Goal: Book appointment/travel/reservation

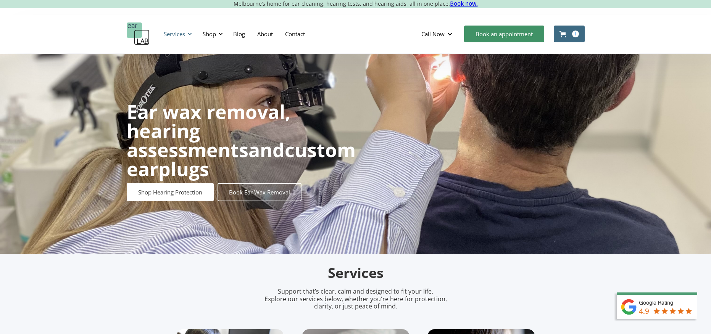
click at [175, 33] on div "Services" at bounding box center [174, 34] width 21 height 8
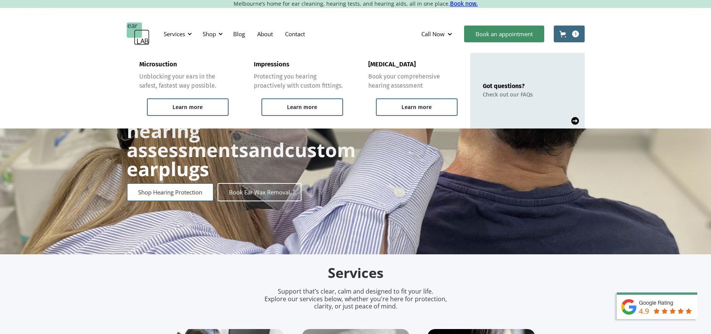
click at [158, 183] on link "Shop Hearing Protection" at bounding box center [170, 192] width 87 height 18
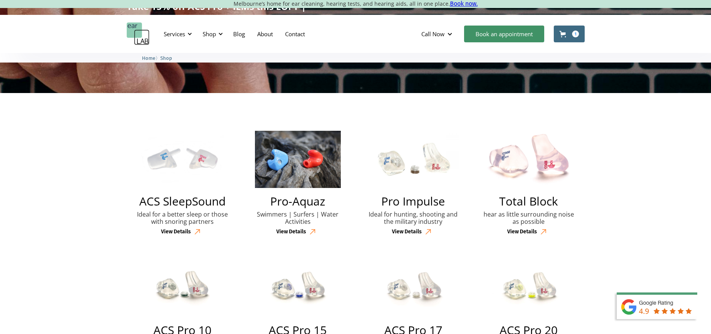
scroll to position [151, 0]
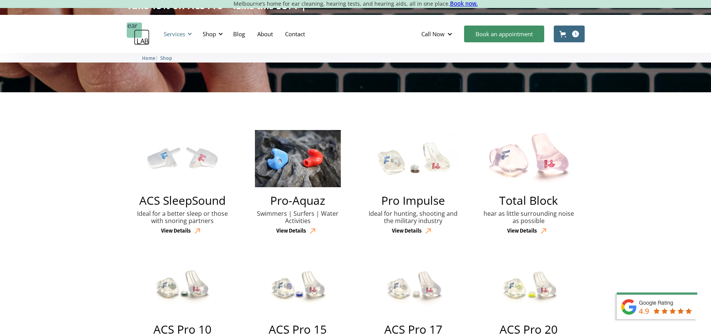
click at [179, 32] on div "Services" at bounding box center [174, 34] width 21 height 8
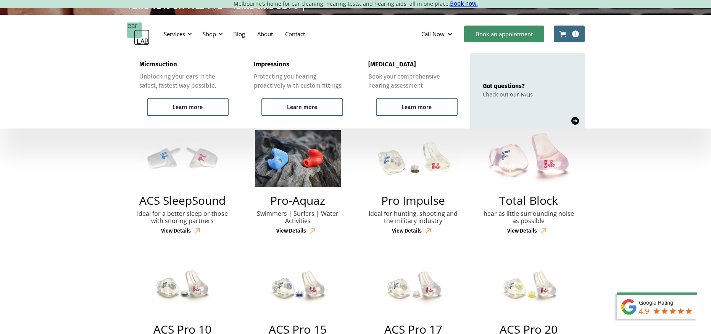
click at [132, 35] on img "home" at bounding box center [138, 34] width 23 height 23
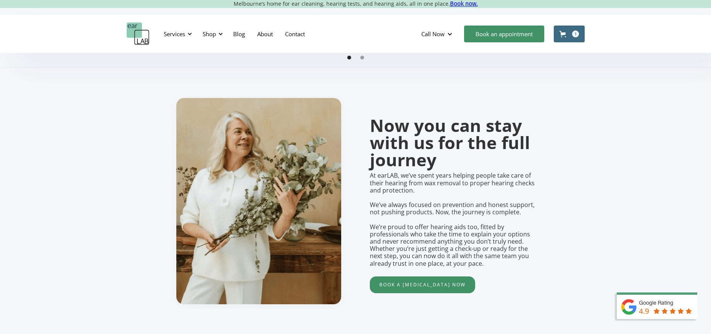
scroll to position [556, 0]
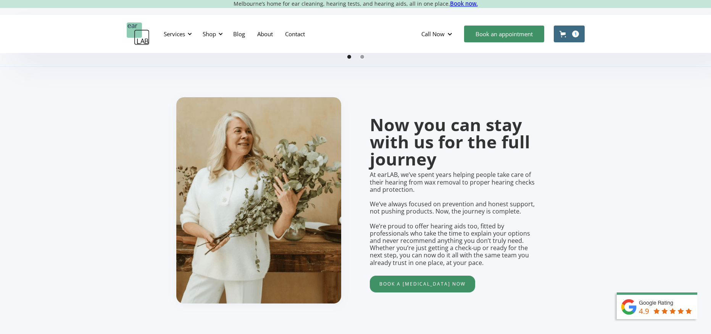
click at [360, 57] on div "Show slide 2 of 2" at bounding box center [362, 57] width 4 height 4
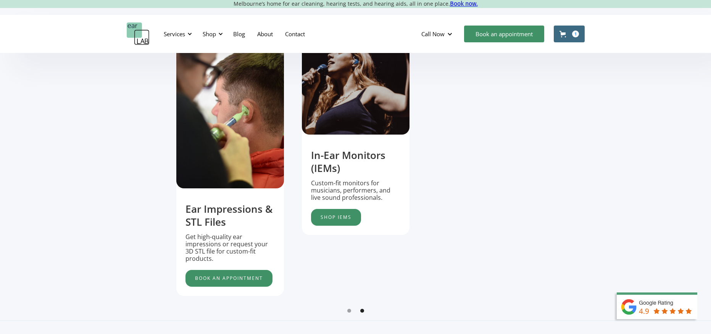
scroll to position [298, 0]
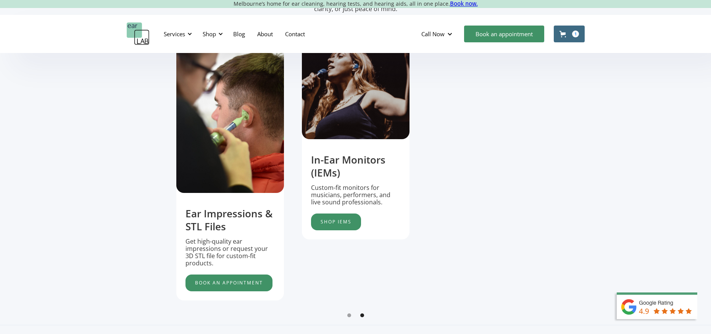
click at [363, 114] on img "5 of 5" at bounding box center [356, 86] width 108 height 108
click at [236, 277] on link "book an appointment" at bounding box center [228, 283] width 87 height 17
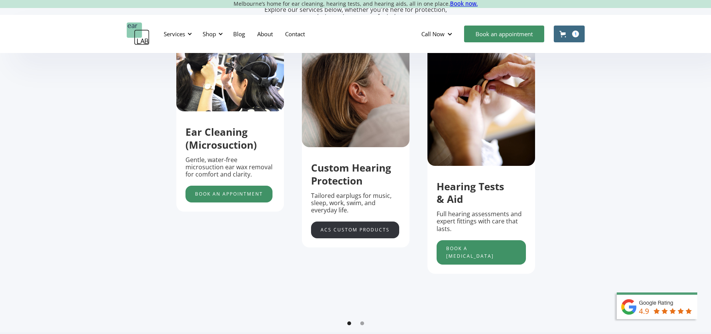
click at [350, 229] on link "acs custom products" at bounding box center [355, 230] width 88 height 17
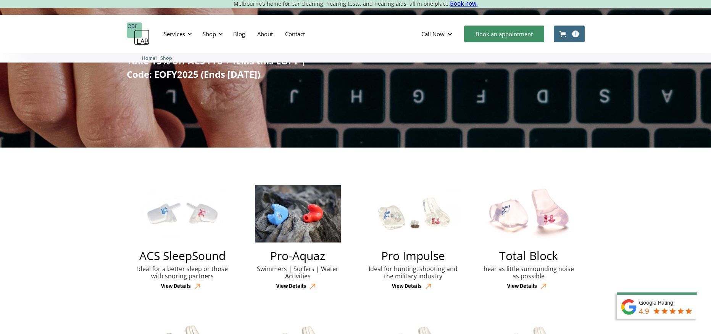
scroll to position [95, 0]
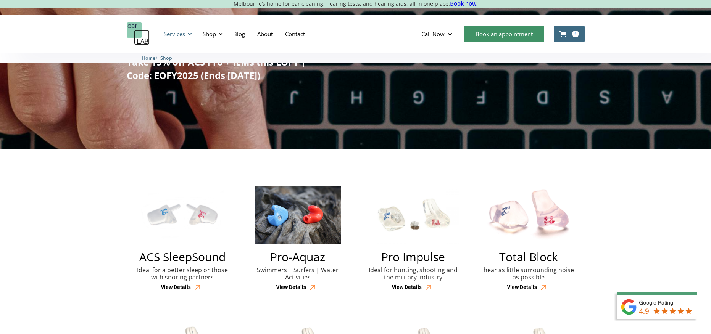
click at [176, 33] on div "Services" at bounding box center [174, 34] width 21 height 8
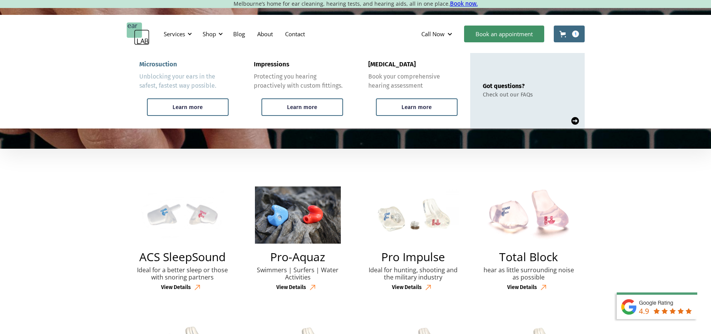
click at [208, 94] on link "Microsuction Unblocking your ears in the safest, fastest way possible. Learn mo…" at bounding box center [184, 91] width 114 height 76
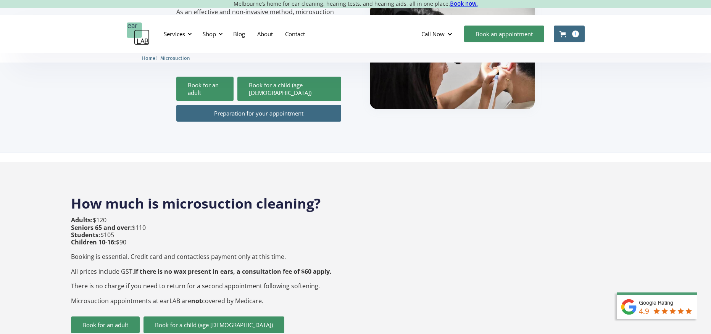
scroll to position [347, 0]
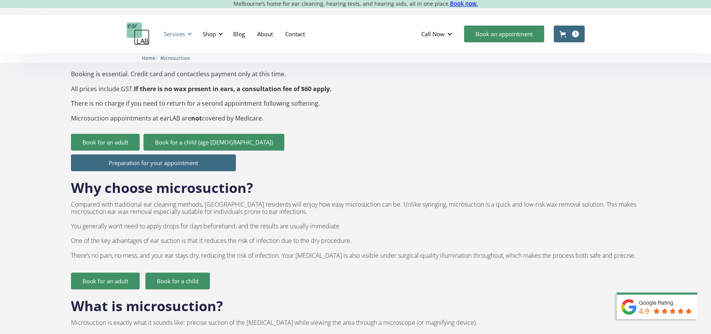
click at [188, 32] on div at bounding box center [189, 33] width 5 height 5
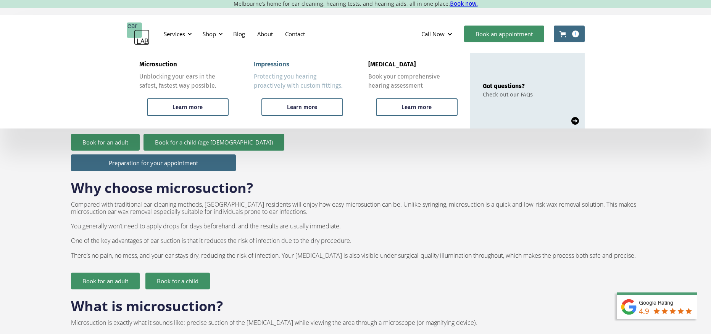
click at [275, 66] on div "Impressions" at bounding box center [271, 65] width 35 height 8
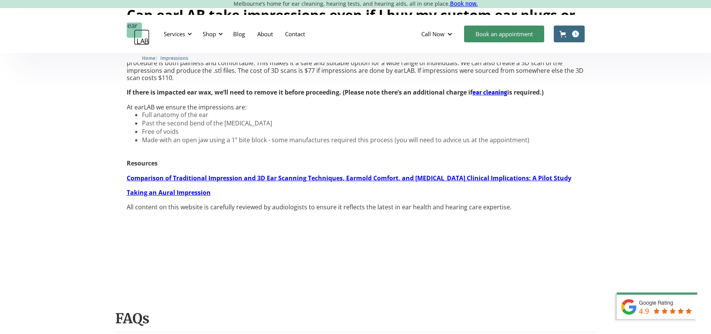
scroll to position [285, 0]
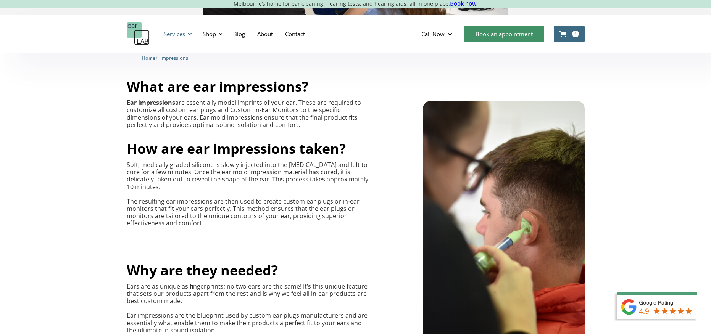
click at [175, 36] on div "Services" at bounding box center [174, 34] width 21 height 8
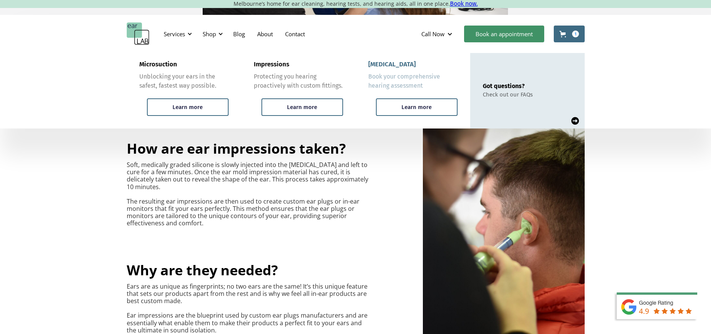
click at [365, 69] on link "Hearing test Book your comprehensive hearing assessment Learn more" at bounding box center [413, 91] width 114 height 76
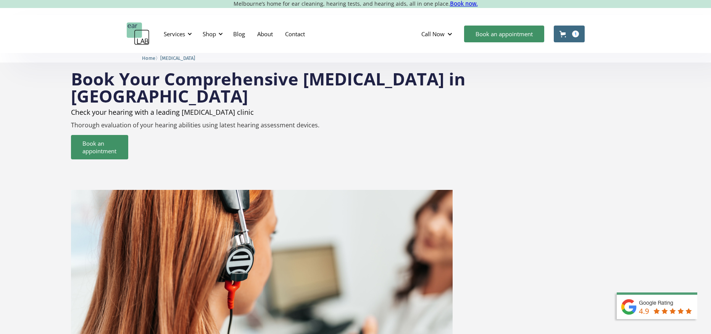
click at [138, 40] on img "home" at bounding box center [138, 34] width 23 height 23
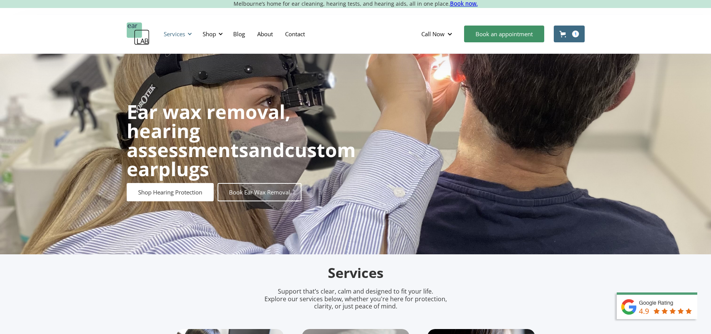
click at [171, 37] on div "Services" at bounding box center [174, 34] width 21 height 8
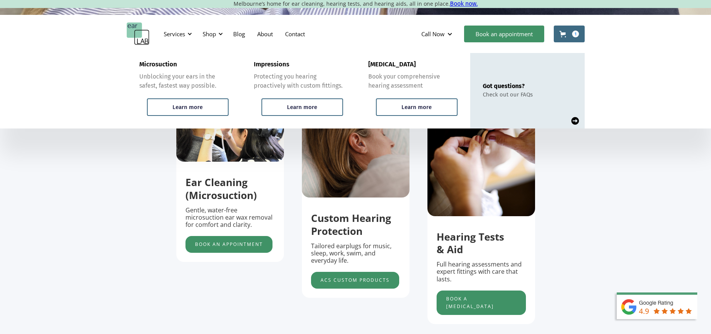
scroll to position [240, 0]
click at [479, 237] on strong "Hearing Tests & Aid" at bounding box center [470, 243] width 68 height 27
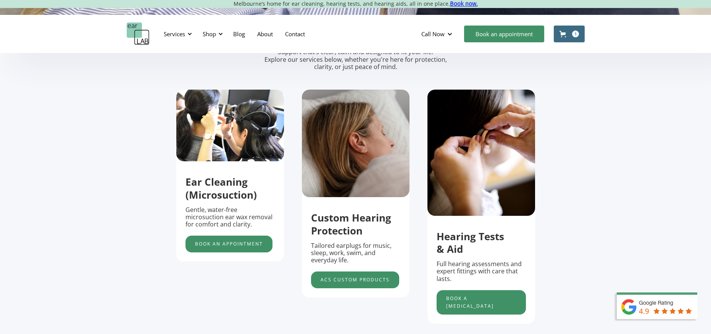
click at [459, 237] on strong "Hearing Tests & Aid" at bounding box center [470, 243] width 68 height 27
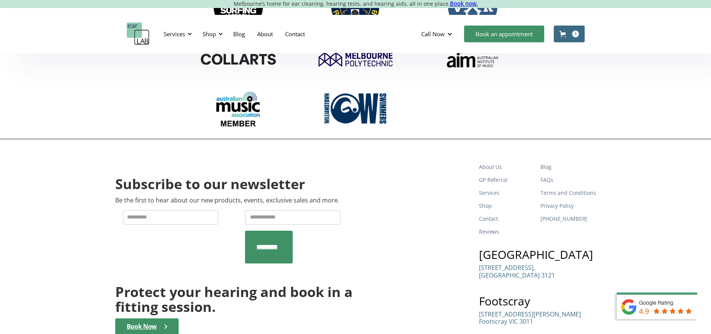
scroll to position [2589, 0]
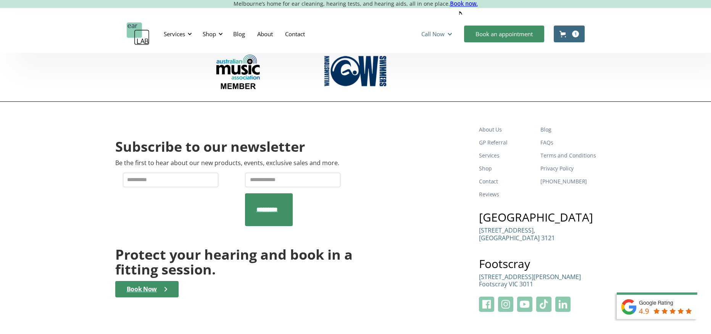
click at [439, 33] on div "Call Now" at bounding box center [432, 34] width 23 height 8
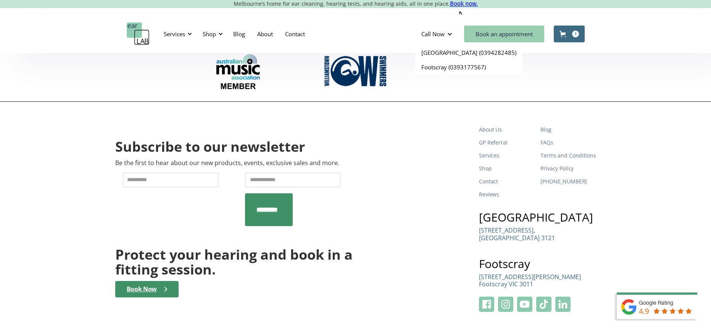
click at [486, 37] on link "Book an appointment" at bounding box center [504, 34] width 80 height 17
